Goal: Information Seeking & Learning: Check status

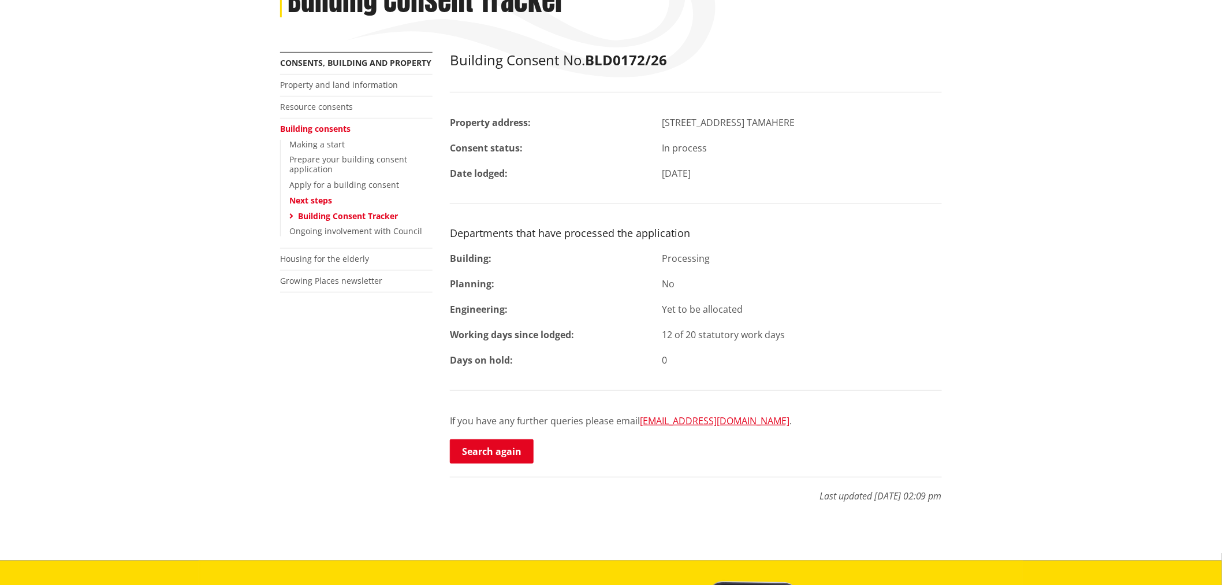
scroll to position [192, 0]
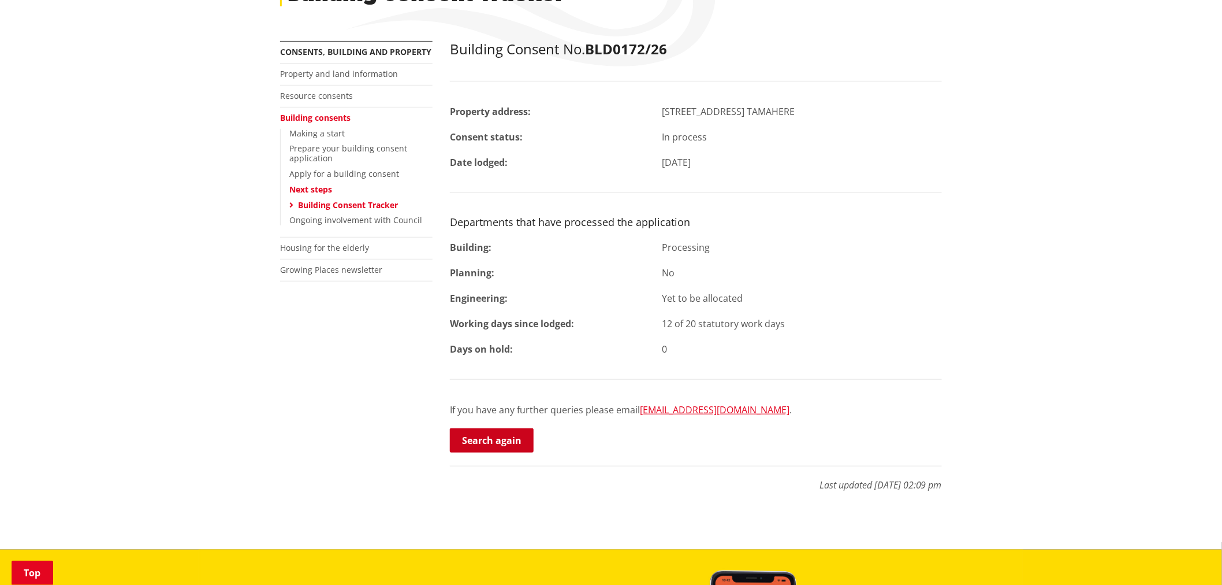
click at [478, 448] on link "Search again" at bounding box center [492, 440] width 84 height 24
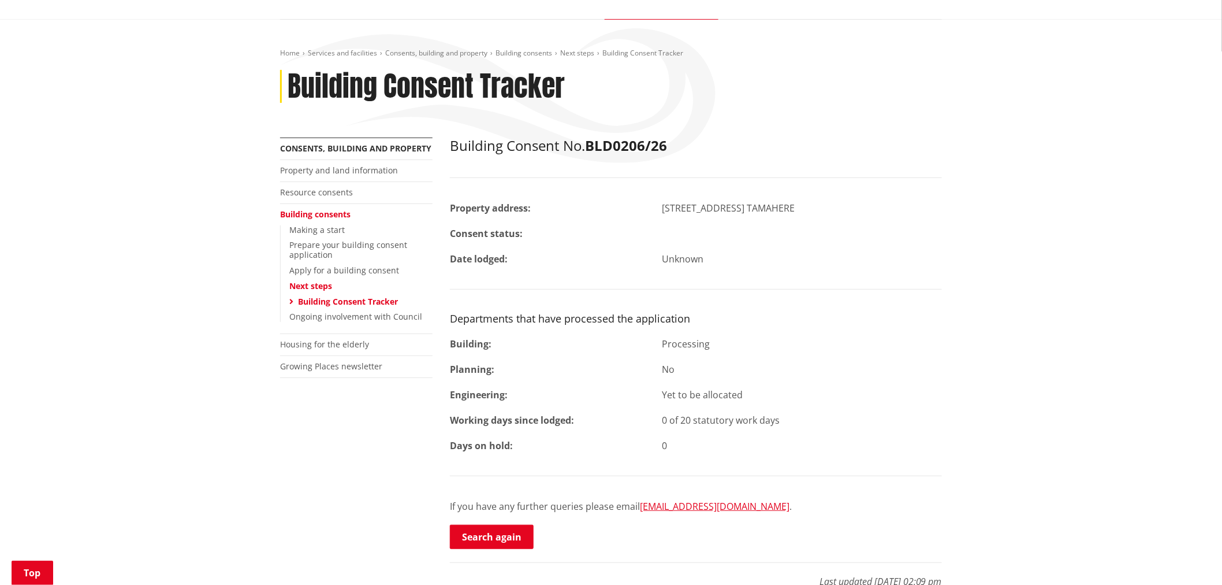
scroll to position [192, 0]
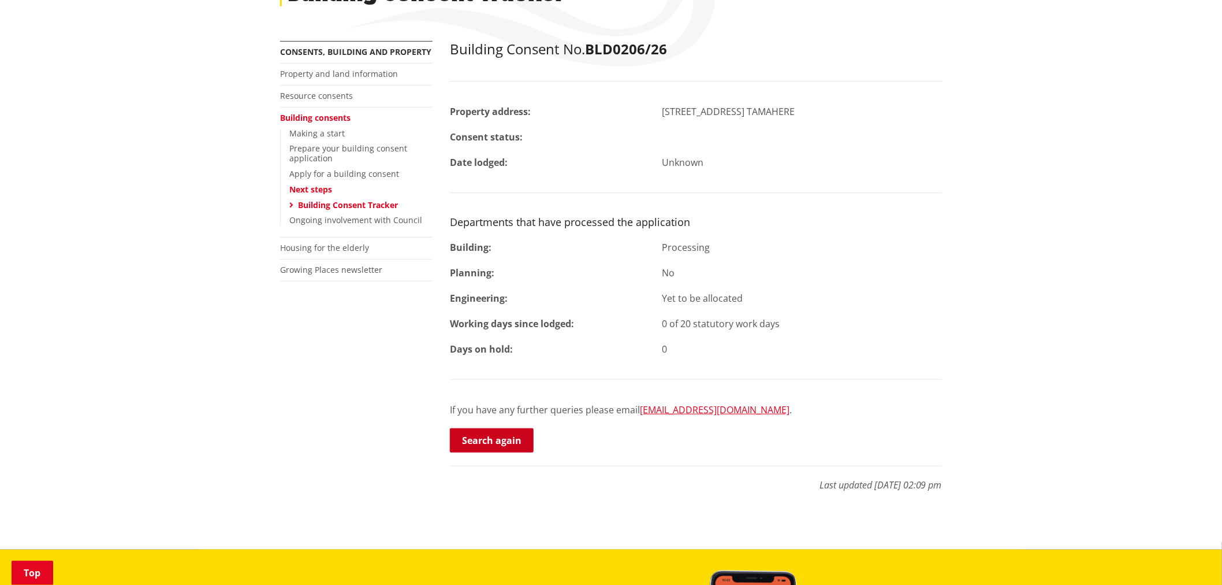
click at [472, 447] on link "Search again" at bounding box center [492, 440] width 84 height 24
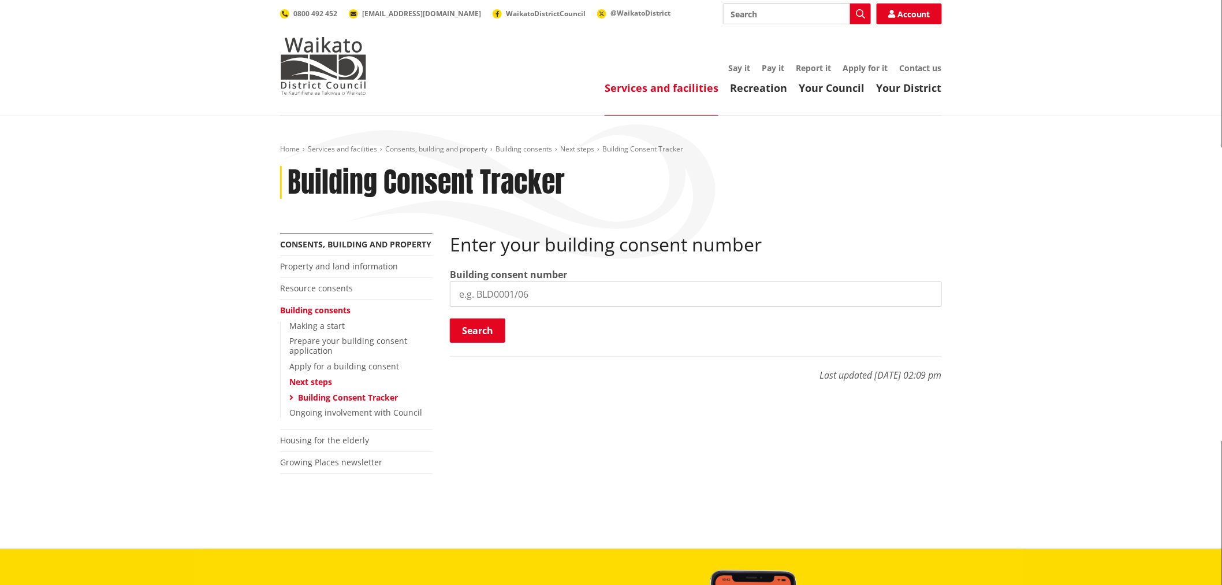
click at [487, 289] on input "search" at bounding box center [696, 293] width 492 height 25
paste input "BLD0172/26"
type input "BLD0172/26"
click at [483, 322] on button "Search" at bounding box center [477, 330] width 55 height 24
